Goal: Information Seeking & Learning: Learn about a topic

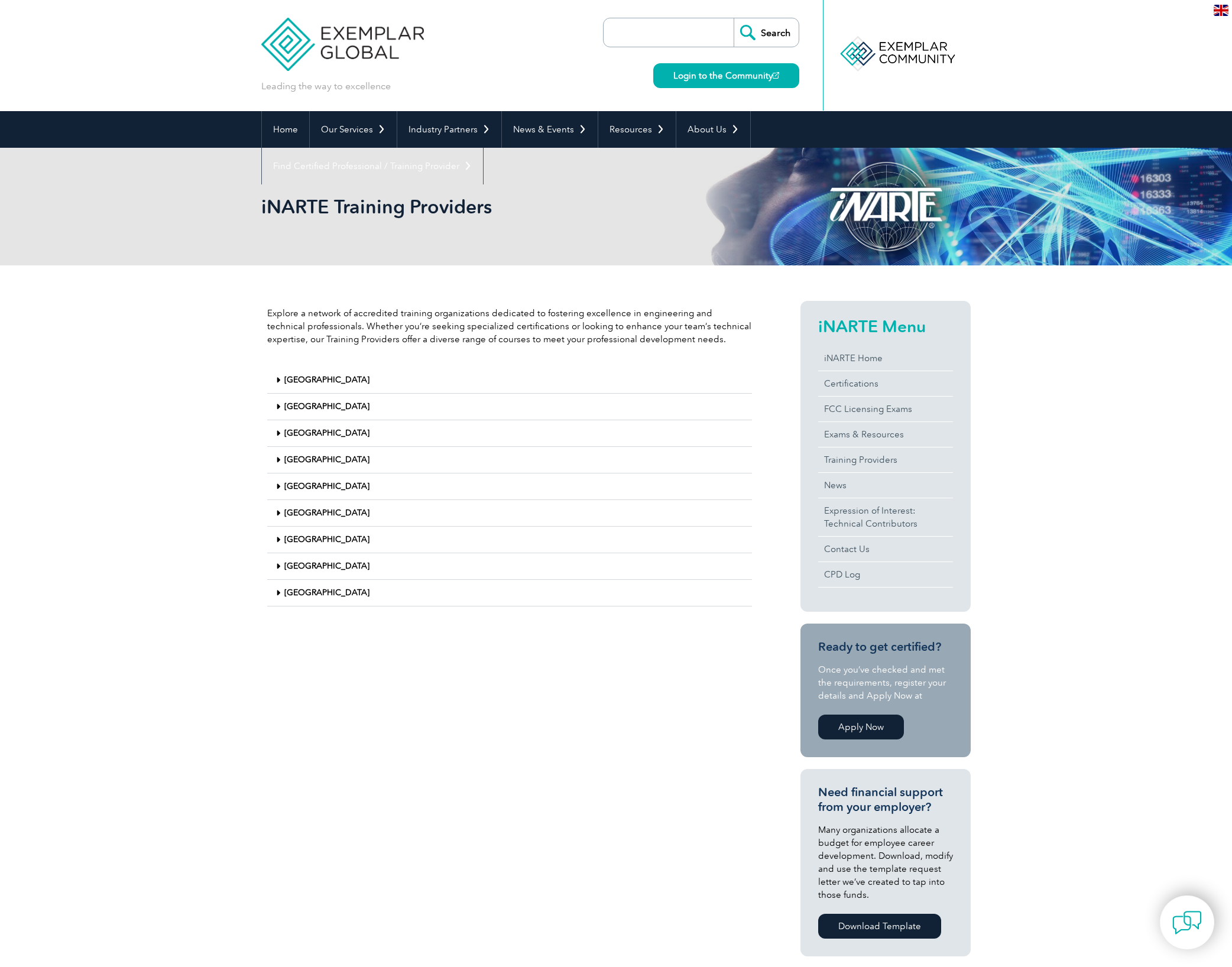
click at [292, 539] on link "[GEOGRAPHIC_DATA]" at bounding box center [327, 539] width 85 height 10
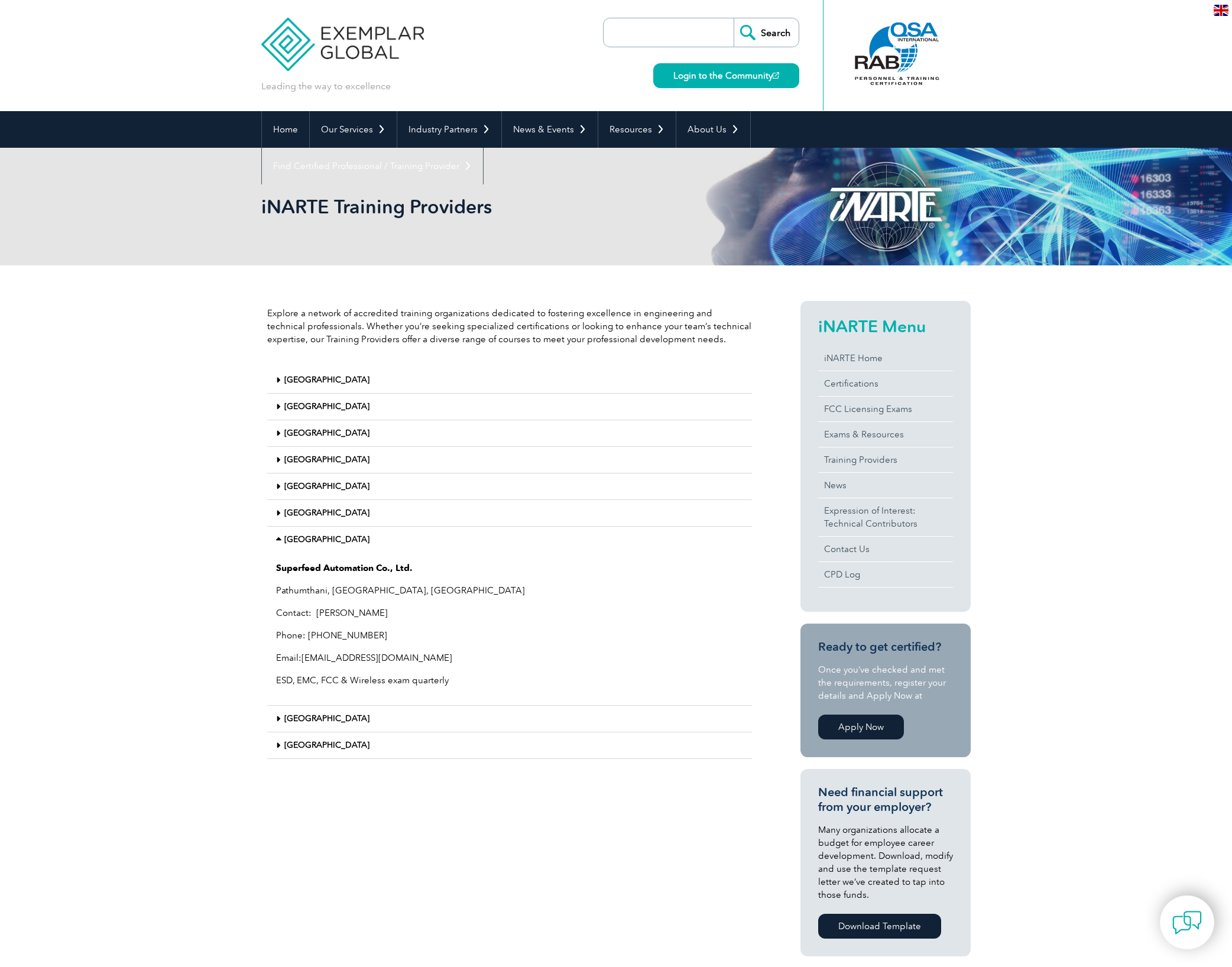
click at [281, 485] on span at bounding box center [280, 487] width 8 height 9
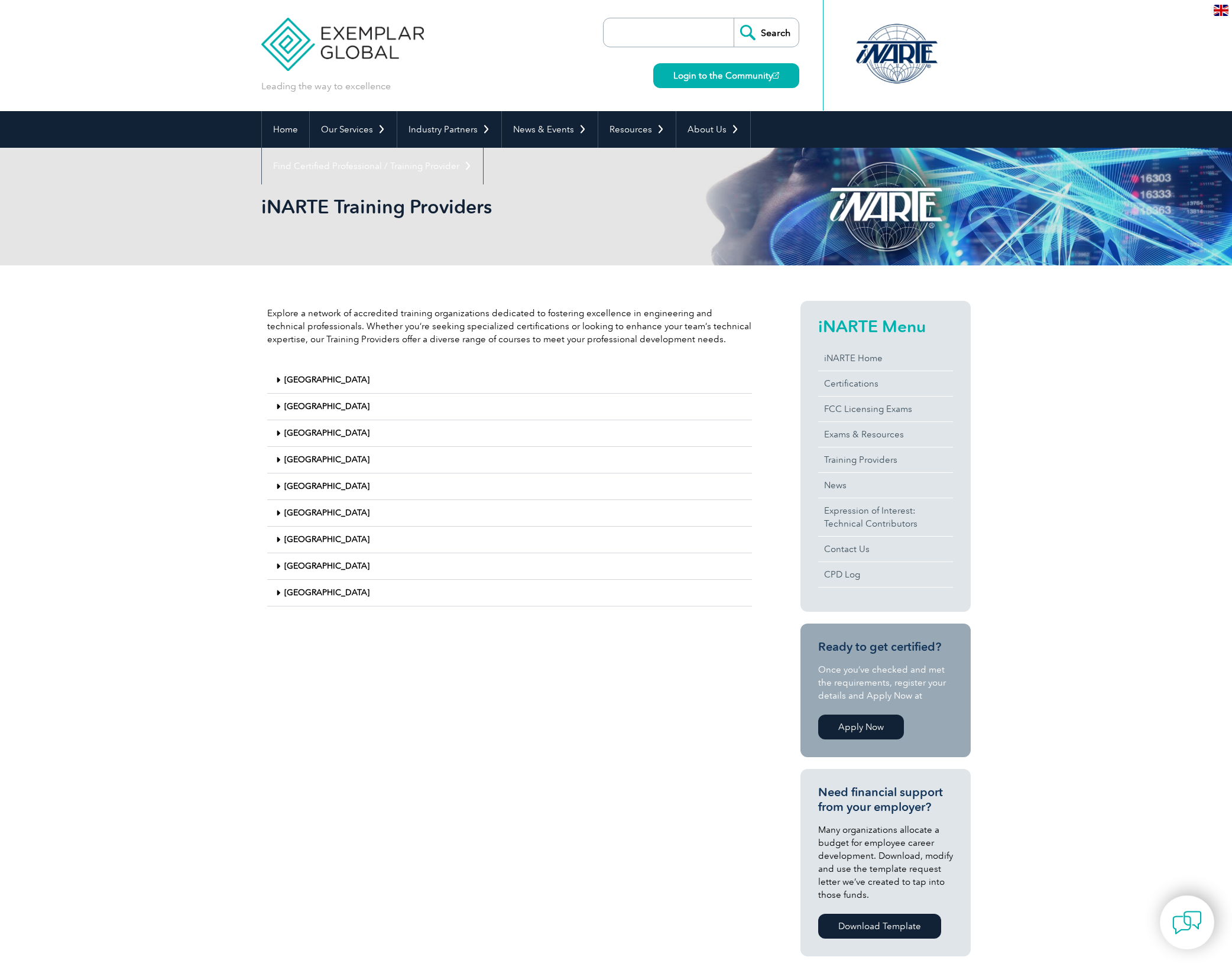
click at [282, 488] on span at bounding box center [280, 487] width 8 height 9
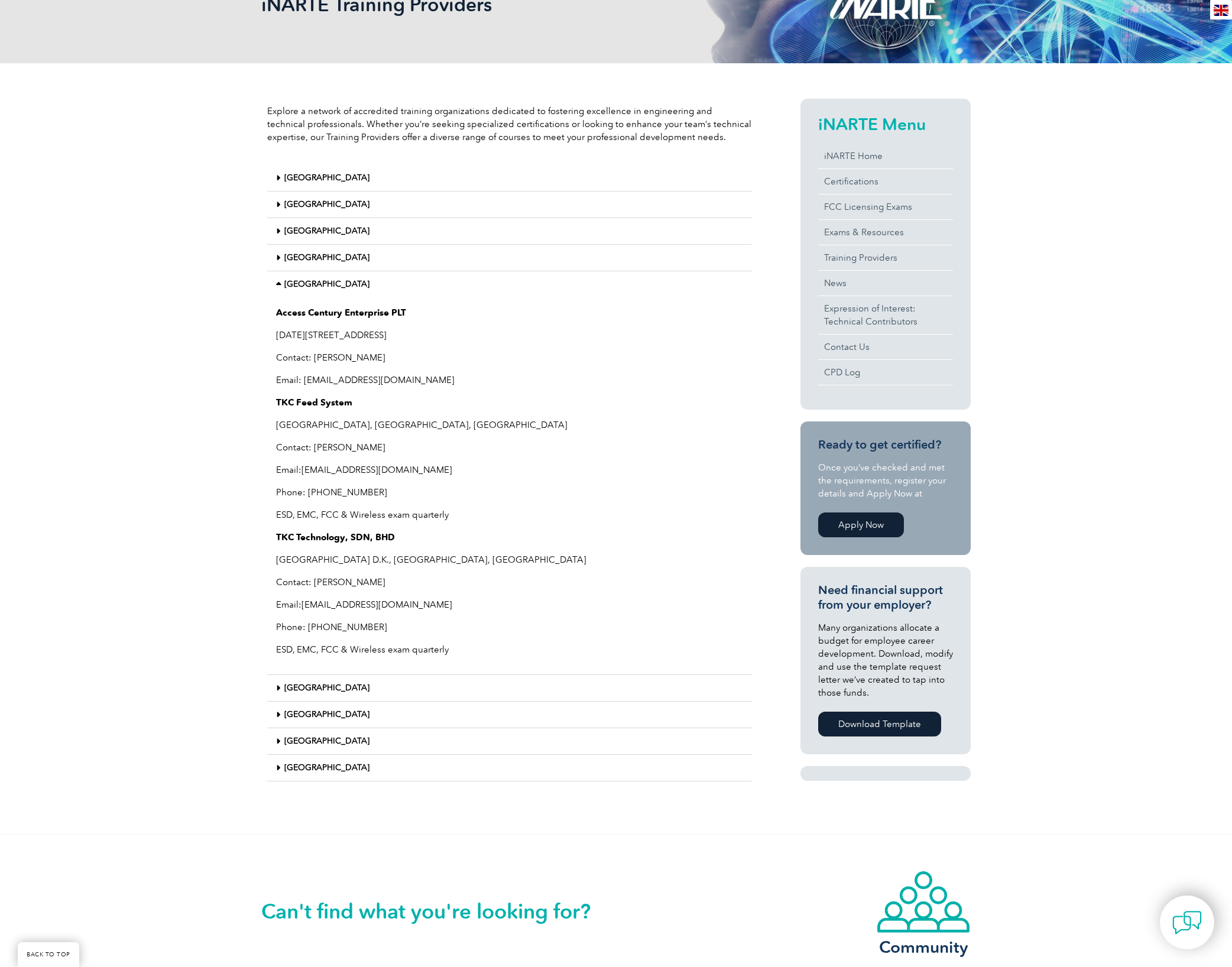
scroll to position [257, 0]
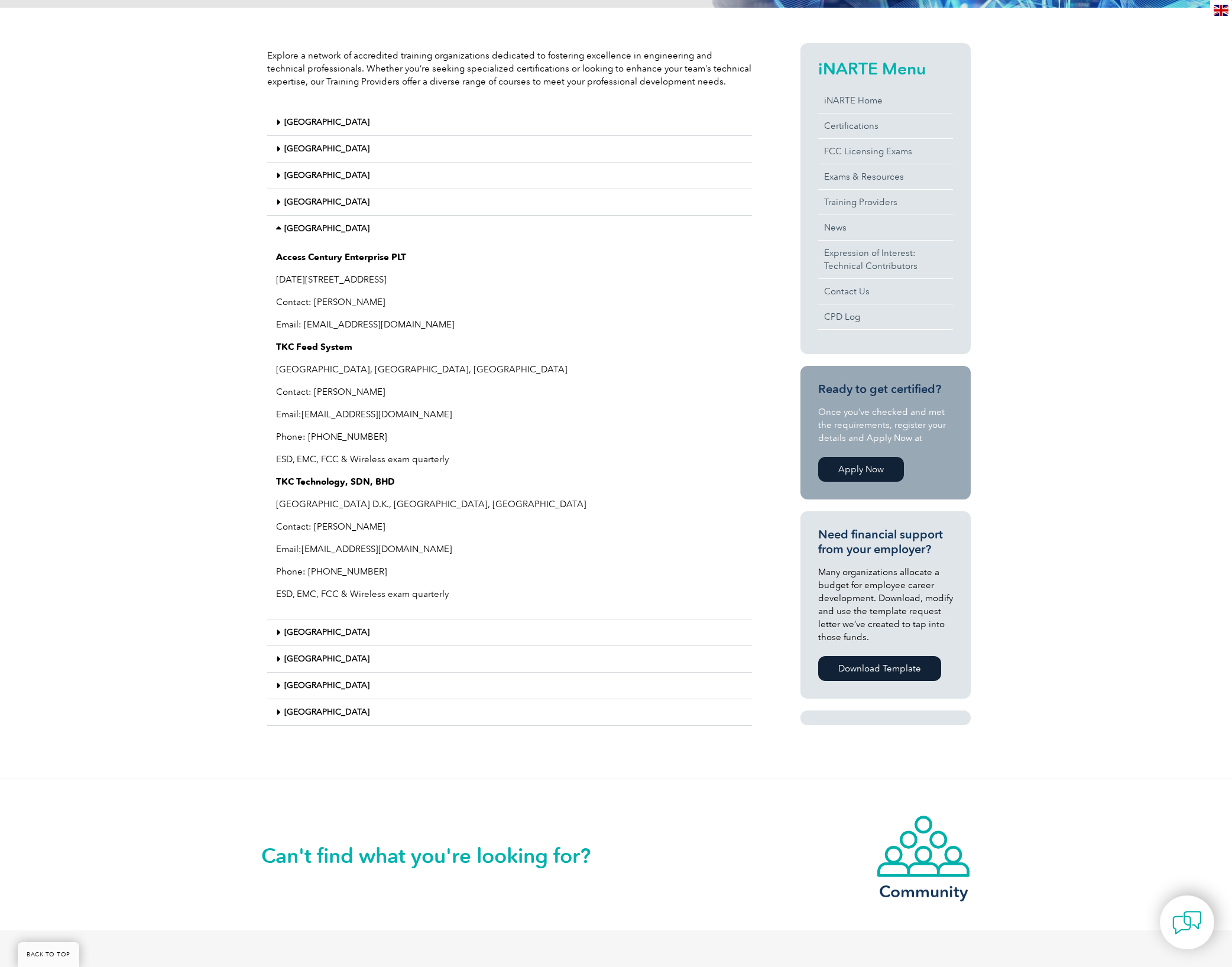
click at [301, 632] on link "[GEOGRAPHIC_DATA]" at bounding box center [327, 632] width 85 height 10
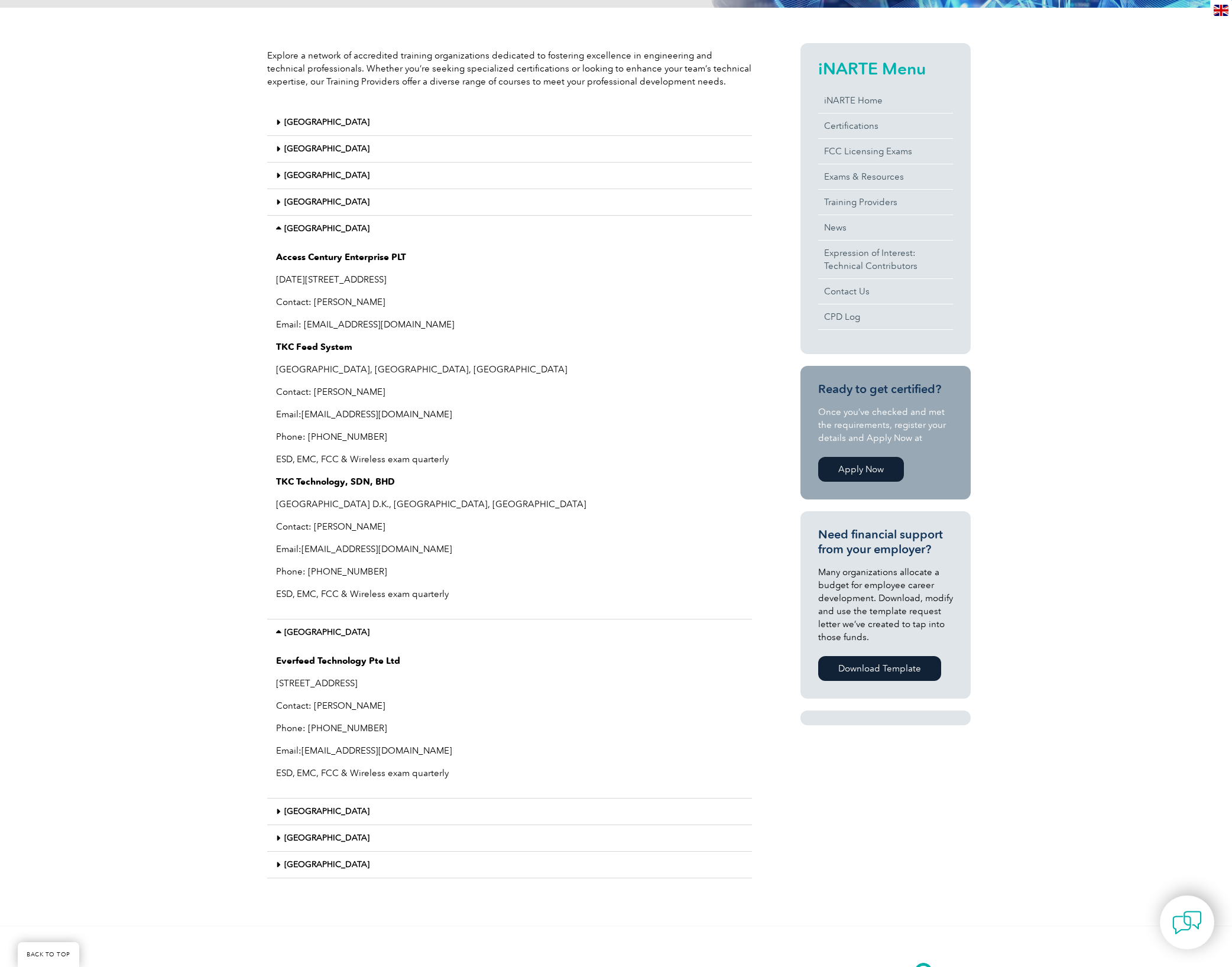
click at [330, 809] on div "[GEOGRAPHIC_DATA]" at bounding box center [510, 812] width 485 height 27
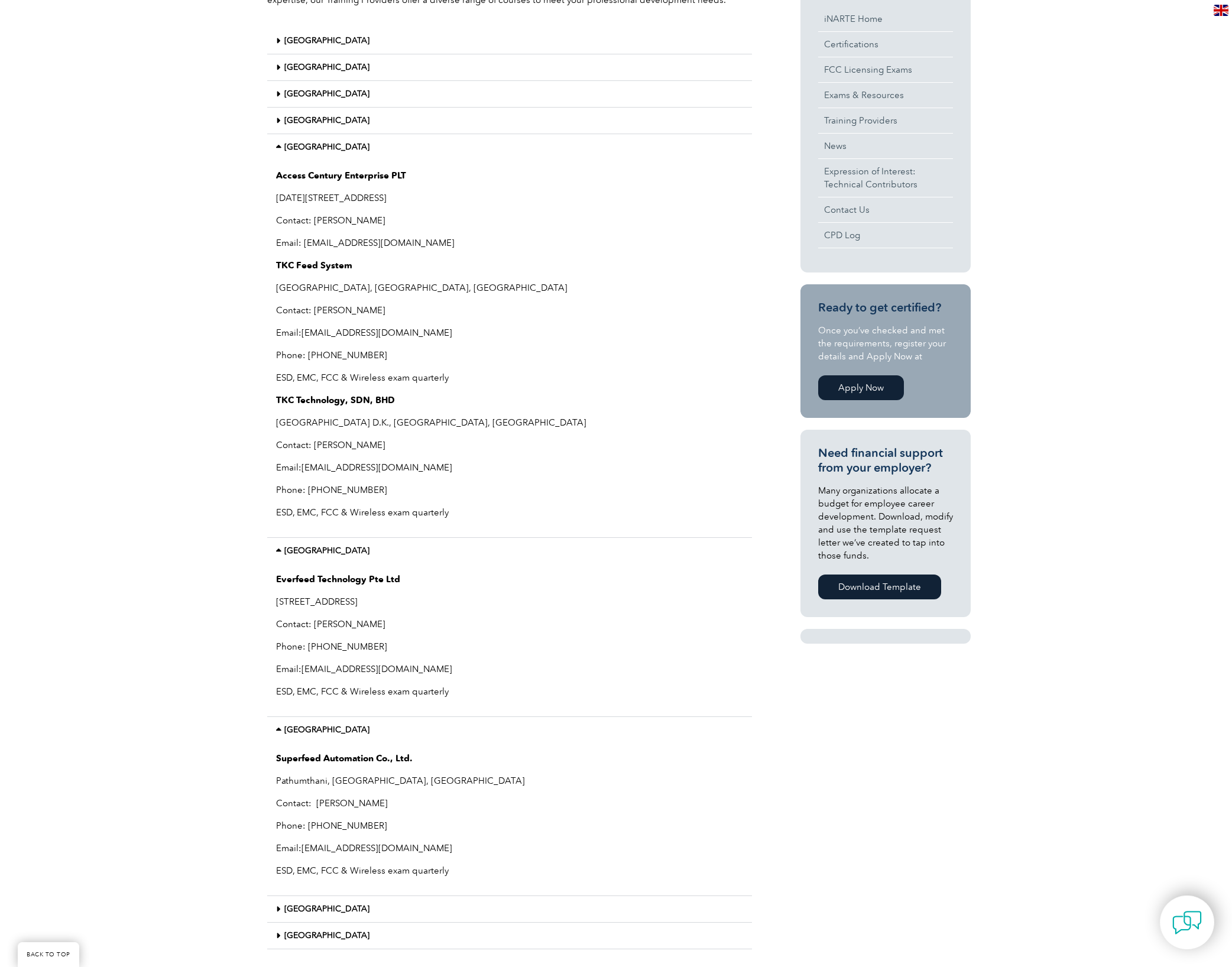
scroll to position [342, 0]
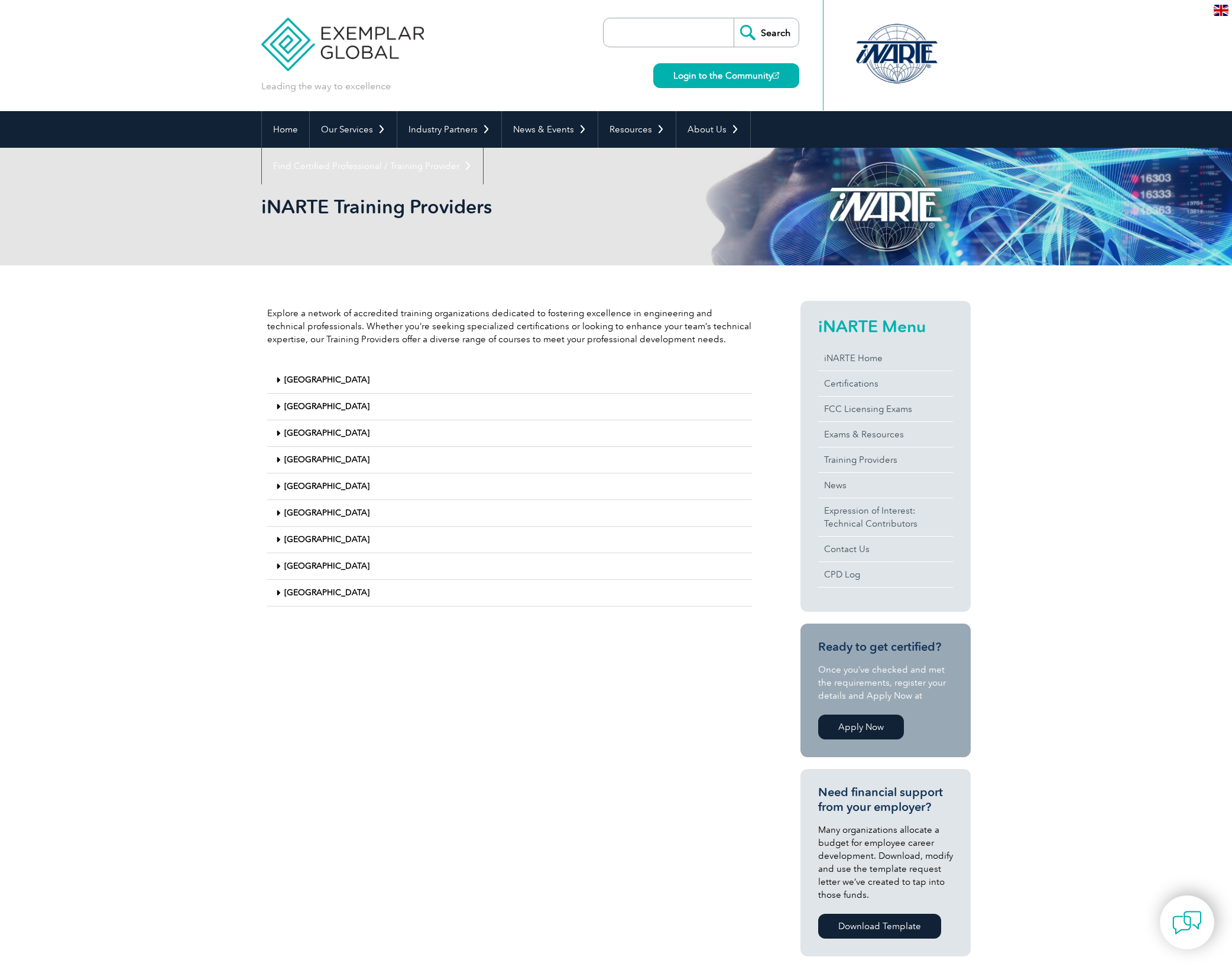
click at [277, 538] on icon at bounding box center [278, 539] width 4 height 8
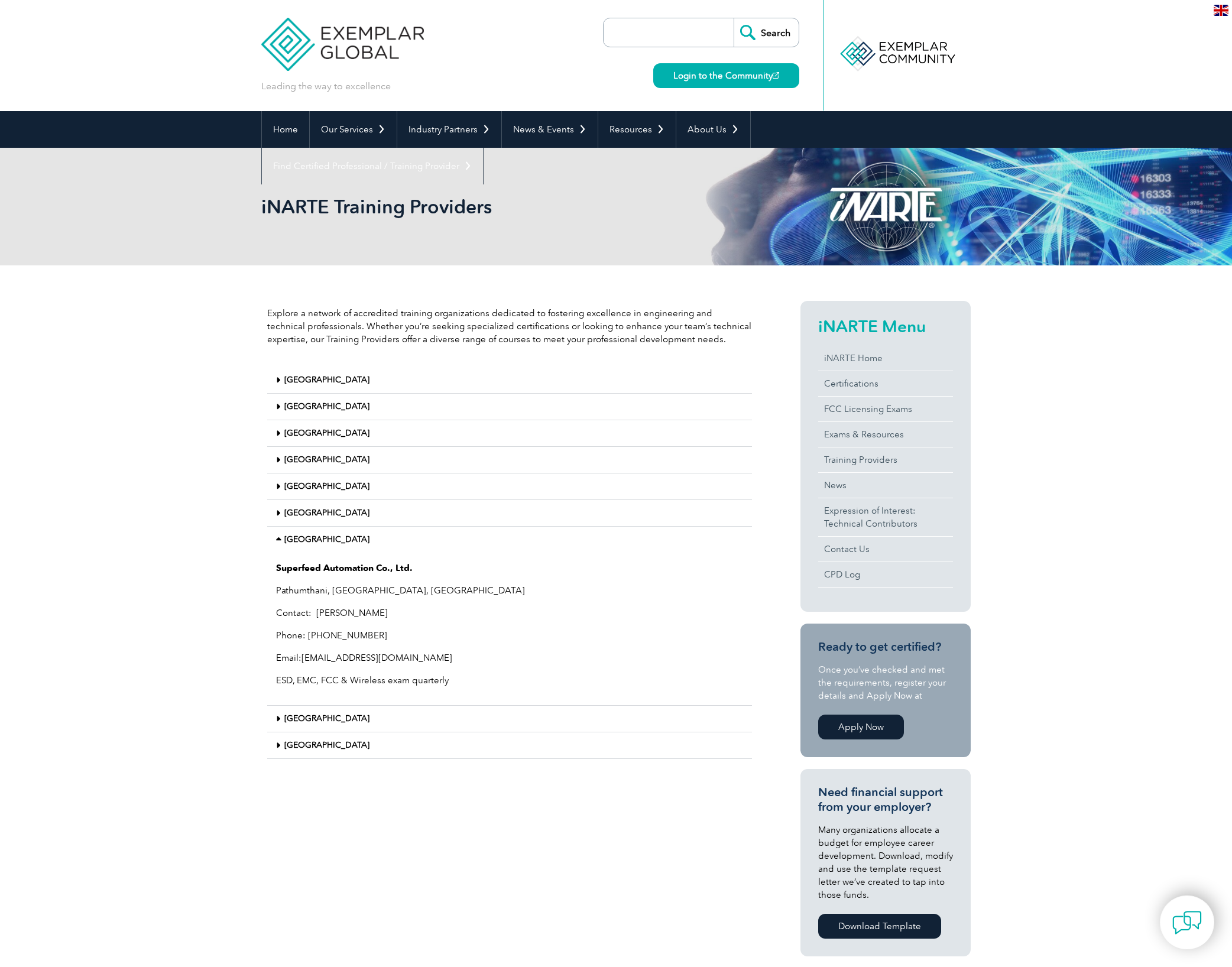
click at [284, 508] on link "[GEOGRAPHIC_DATA]" at bounding box center [327, 513] width 85 height 10
